Goal: Task Accomplishment & Management: Manage account settings

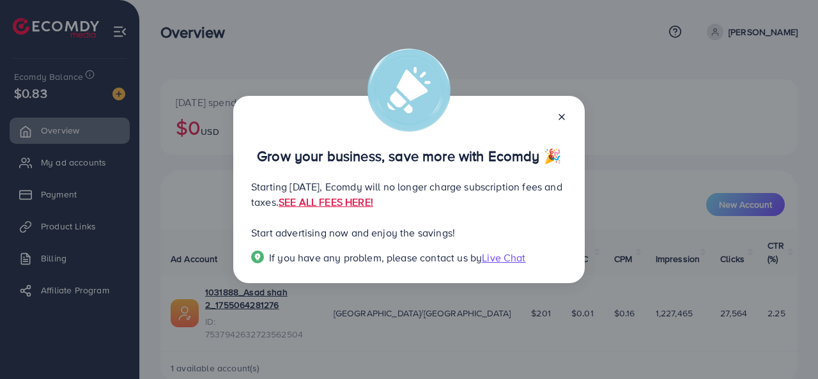
click at [564, 121] on icon at bounding box center [562, 117] width 10 height 10
click at [564, 121] on div "Grow your business, save more with Ecomdy 🎉 Starting [DATE], Ecomdy will no lon…" at bounding box center [408, 190] width 351 height 188
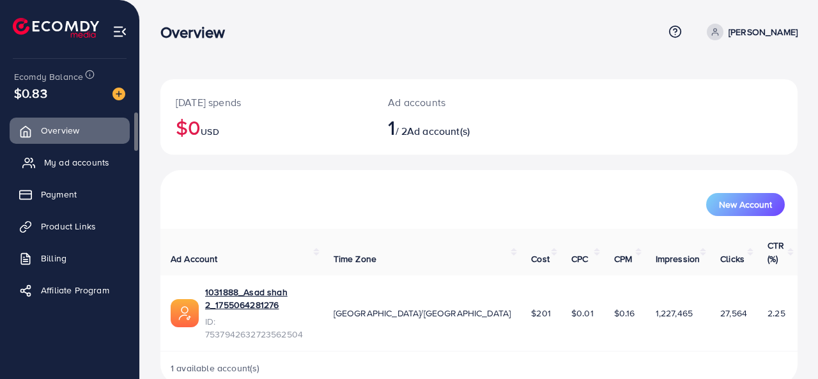
click at [52, 164] on span "My ad accounts" at bounding box center [76, 162] width 65 height 13
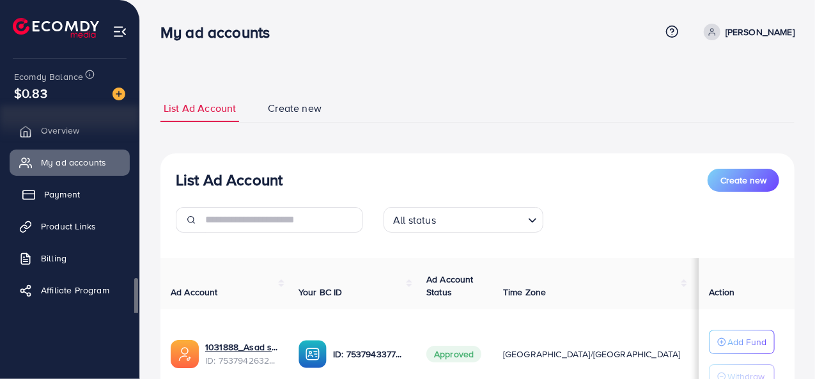
scroll to position [3, 0]
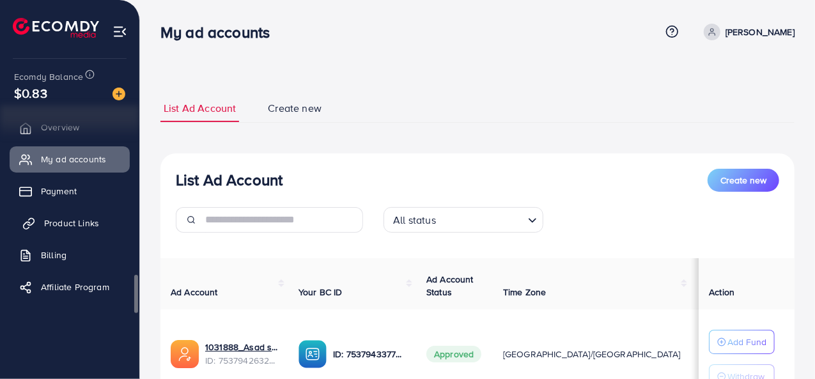
click at [95, 215] on link "Product Links" at bounding box center [70, 223] width 120 height 26
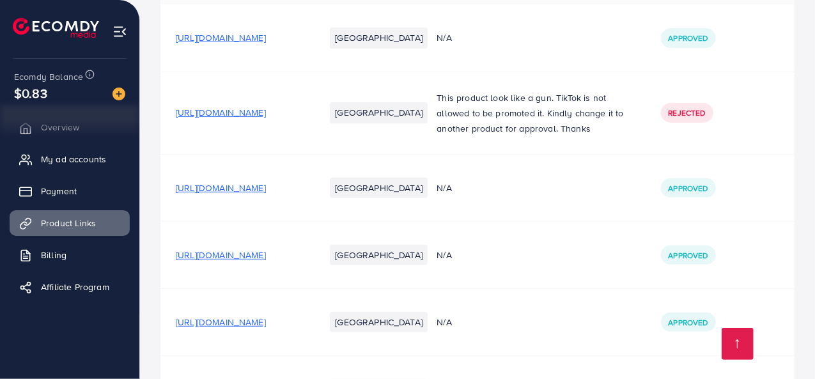
scroll to position [146, 0]
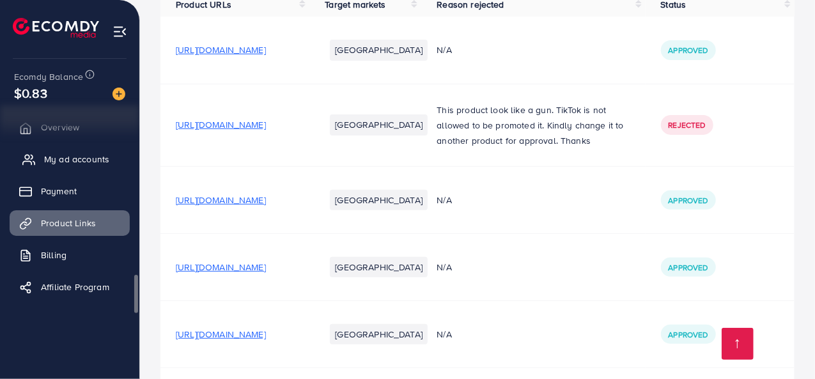
click at [85, 160] on span "My ad accounts" at bounding box center [76, 159] width 65 height 13
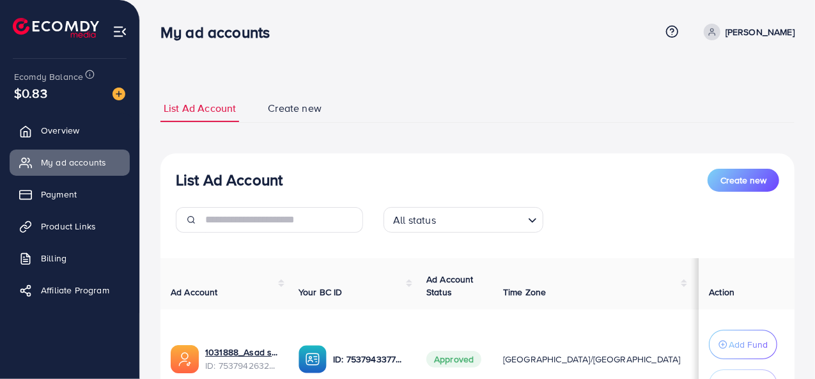
scroll to position [124, 0]
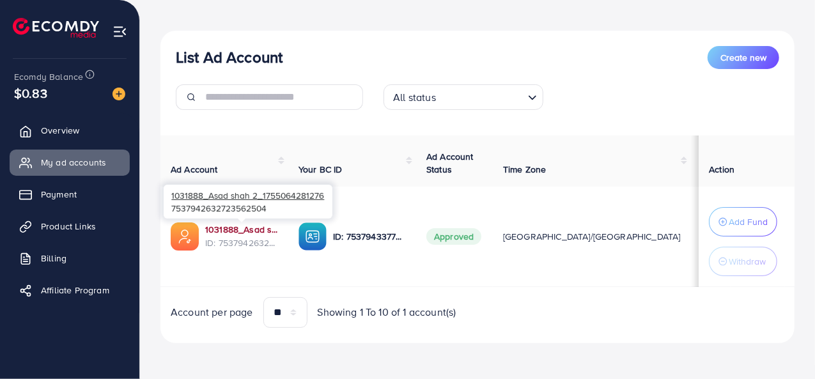
click at [225, 227] on link "1031888_Asad shah 2_1755064281276" at bounding box center [241, 229] width 73 height 13
